Goal: Information Seeking & Learning: Learn about a topic

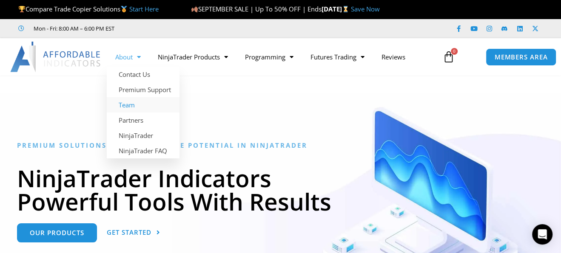
click at [131, 105] on link "Team" at bounding box center [143, 104] width 73 height 15
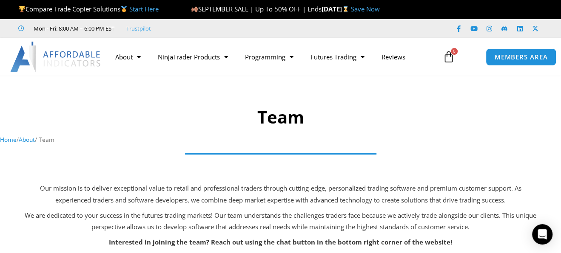
scroll to position [42, 0]
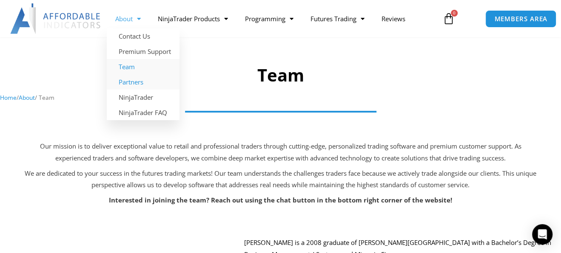
click at [130, 82] on link "Partners" at bounding box center [143, 81] width 73 height 15
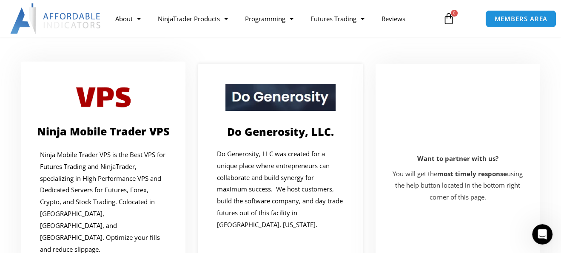
scroll to position [85, 0]
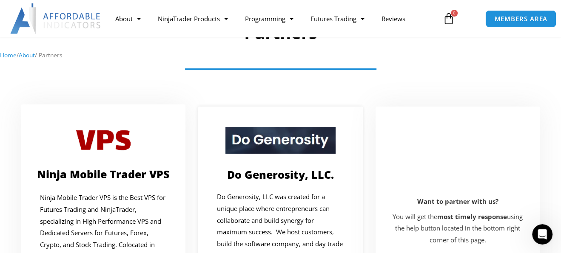
click at [281, 148] on img at bounding box center [280, 140] width 110 height 27
click at [280, 175] on link "Do Generosity, LLC." at bounding box center [280, 174] width 107 height 14
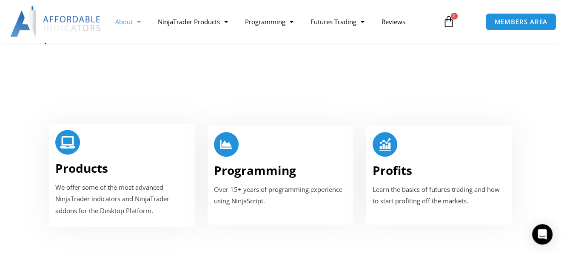
scroll to position [510, 0]
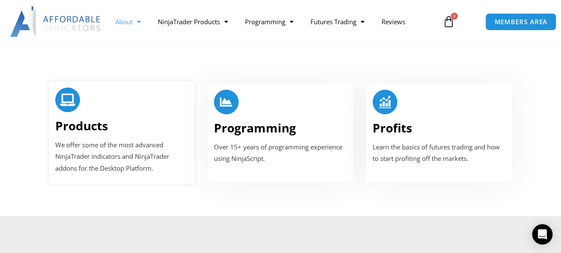
click at [113, 124] on h2 "Products" at bounding box center [121, 125] width 133 height 15
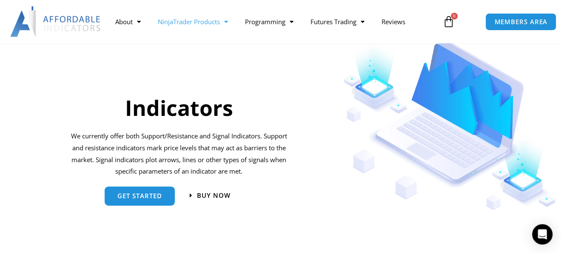
scroll to position [893, 0]
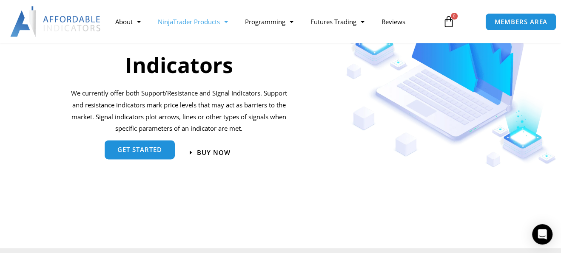
click at [144, 152] on span "get started" at bounding box center [139, 150] width 45 height 6
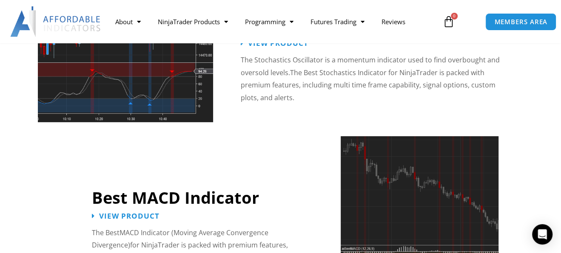
scroll to position [1913, 0]
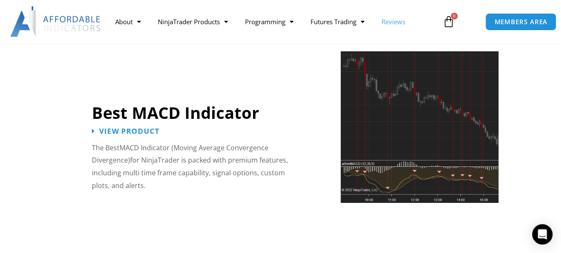
click at [407, 23] on link "Reviews" at bounding box center [393, 22] width 41 height 20
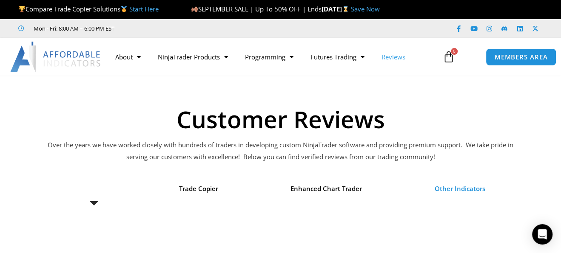
click at [464, 192] on span "Other Indicators" at bounding box center [459, 189] width 51 height 12
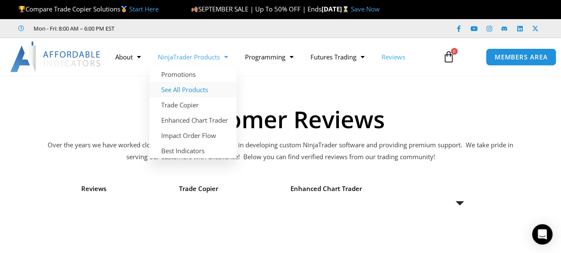
click at [182, 88] on link "See All Products" at bounding box center [192, 89] width 87 height 15
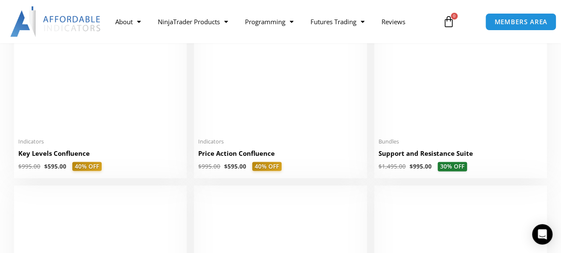
scroll to position [1275, 0]
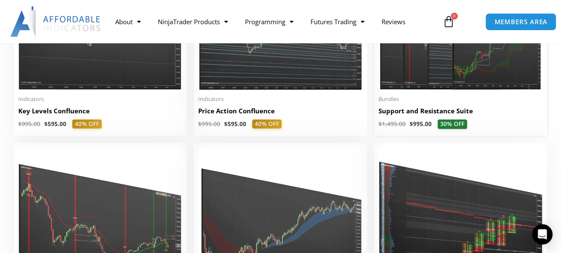
click at [442, 79] on img at bounding box center [460, 19] width 164 height 141
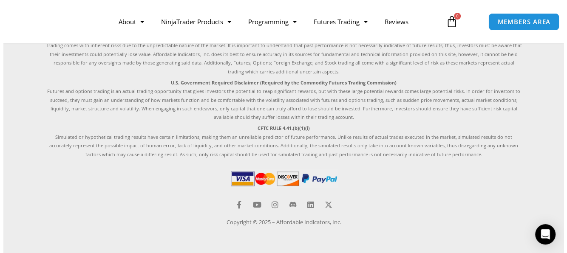
scroll to position [1295, 0]
